Goal: Information Seeking & Learning: Learn about a topic

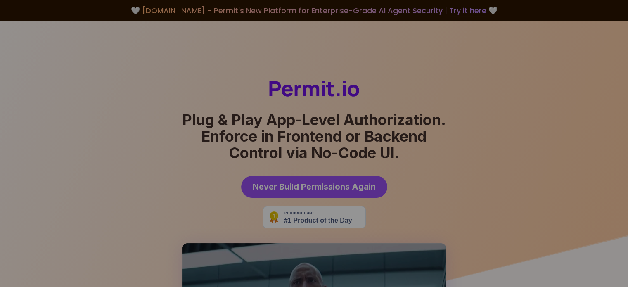
click at [311, 88] on img at bounding box center [314, 89] width 90 height 16
click at [110, 63] on img at bounding box center [314, 206] width 628 height 370
click at [313, 89] on img at bounding box center [314, 89] width 90 height 16
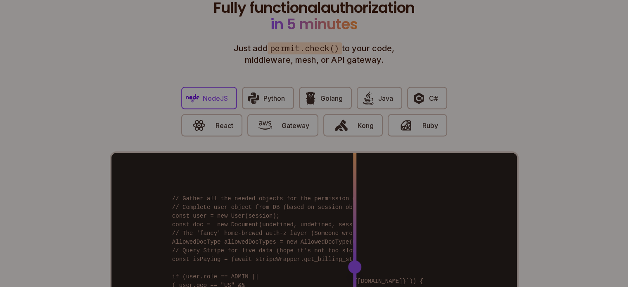
scroll to position [1818, 0]
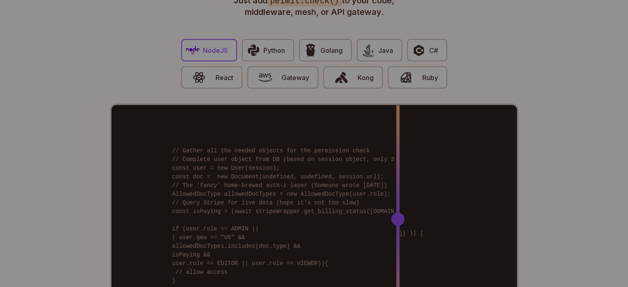
drag, startPoint x: 356, startPoint y: 213, endPoint x: 398, endPoint y: 204, distance: 42.6
click at [398, 213] on div at bounding box center [397, 219] width 13 height 13
click at [269, 45] on span "Python" at bounding box center [274, 50] width 21 height 10
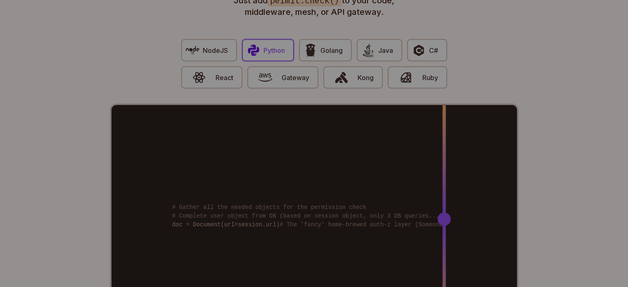
drag, startPoint x: 353, startPoint y: 204, endPoint x: 444, endPoint y: 202, distance: 90.9
click at [444, 213] on div at bounding box center [444, 219] width 13 height 13
click at [387, 45] on span "Java" at bounding box center [386, 50] width 15 height 10
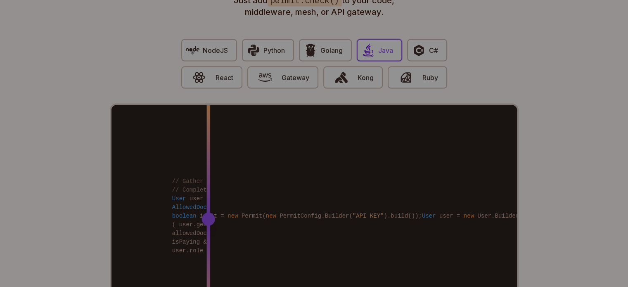
drag, startPoint x: 356, startPoint y: 208, endPoint x: 308, endPoint y: 176, distance: 58.1
click at [210, 176] on div at bounding box center [208, 219] width 3 height 228
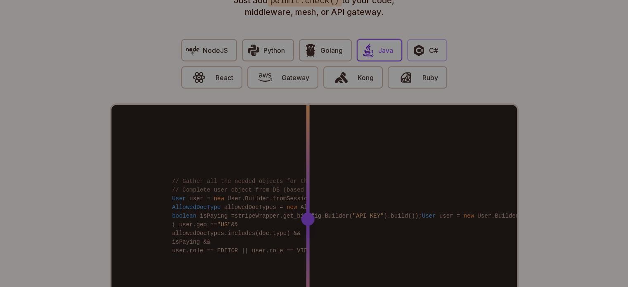
click at [432, 45] on span "C#" at bounding box center [433, 50] width 9 height 10
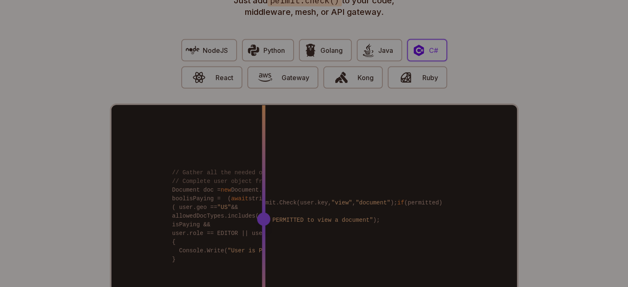
drag, startPoint x: 356, startPoint y: 208, endPoint x: 264, endPoint y: 203, distance: 91.8
click at [264, 213] on div at bounding box center [263, 219] width 13 height 13
click at [415, 71] on span "button" at bounding box center [406, 78] width 28 height 14
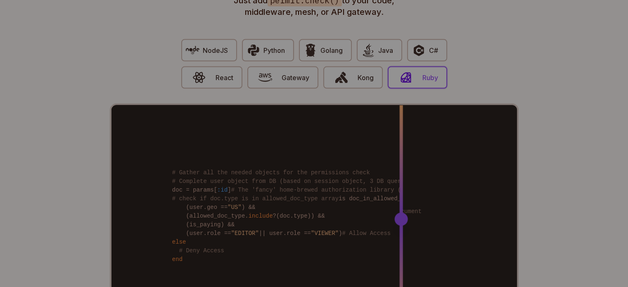
drag, startPoint x: 352, startPoint y: 207, endPoint x: 401, endPoint y: 176, distance: 58.1
click at [401, 176] on div at bounding box center [401, 219] width 3 height 228
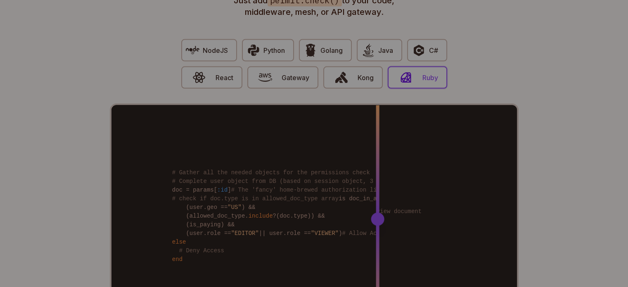
drag, startPoint x: 401, startPoint y: 203, endPoint x: 378, endPoint y: 190, distance: 27.0
click at [378, 190] on div at bounding box center [377, 219] width 3 height 228
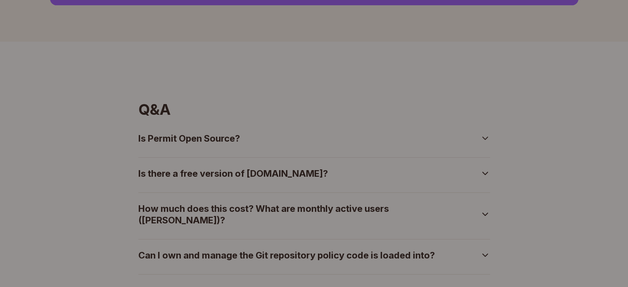
scroll to position [2892, 0]
